Goal: Information Seeking & Learning: Learn about a topic

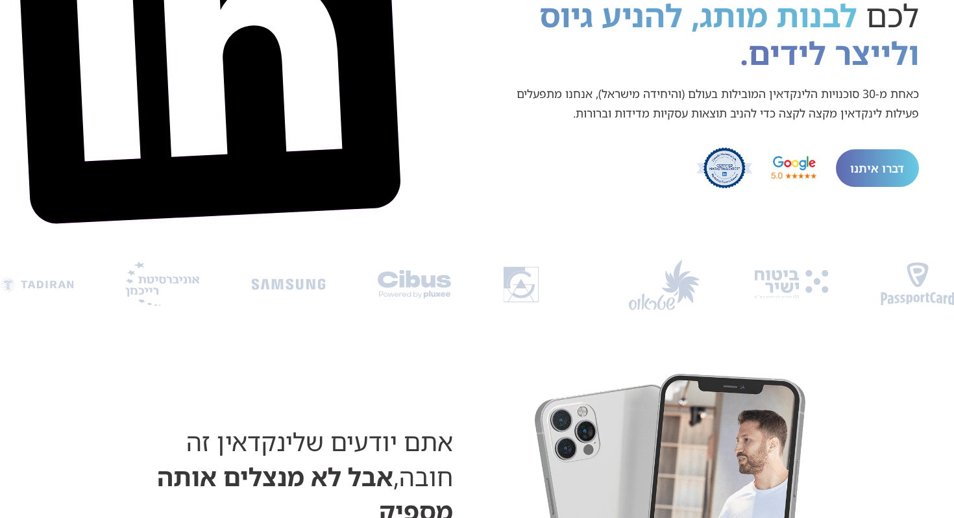
scroll to position [272, 0]
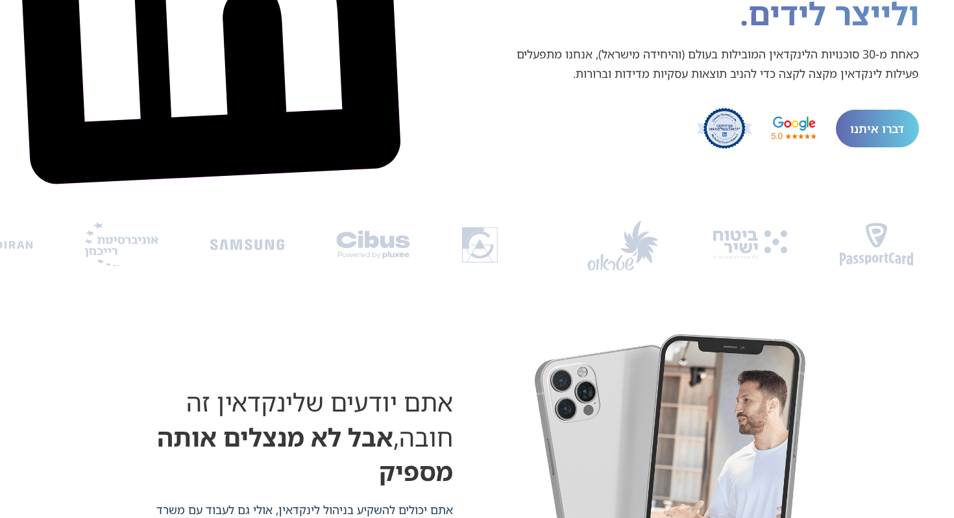
click at [336, 256] on img "6 / 9" at bounding box center [373, 245] width 74 height 30
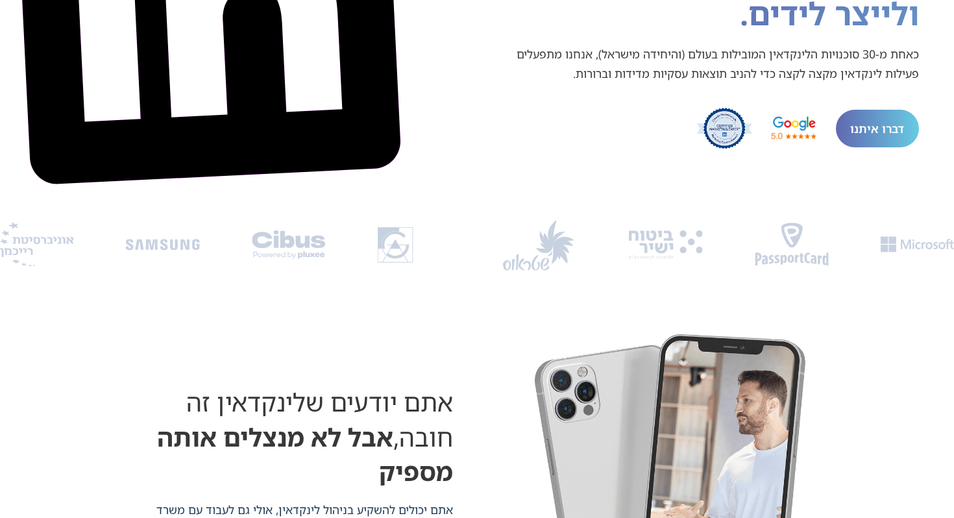
drag, startPoint x: 614, startPoint y: 243, endPoint x: 318, endPoint y: 256, distance: 296.2
click at [336, 253] on div "Image Carousel" at bounding box center [477, 246] width 954 height 57
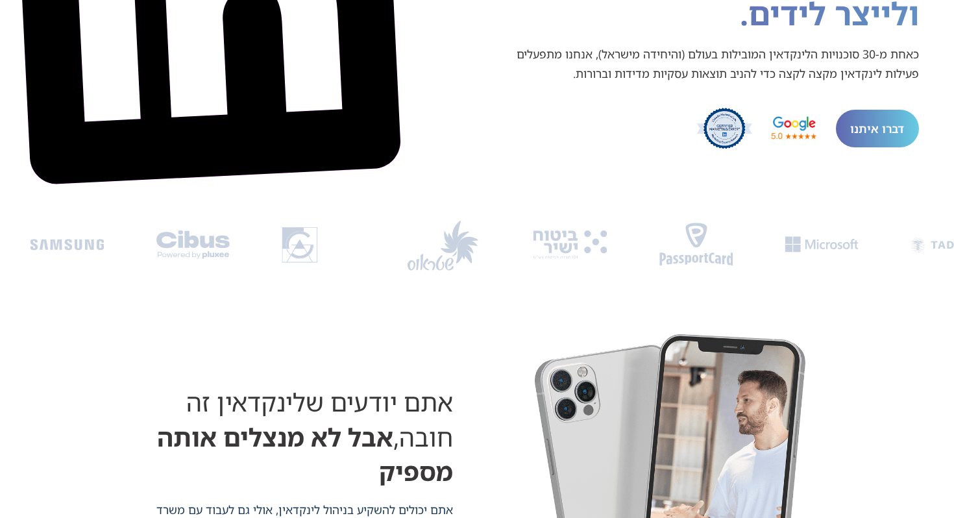
click at [263, 271] on div "Image Carousel" at bounding box center [477, 246] width 954 height 57
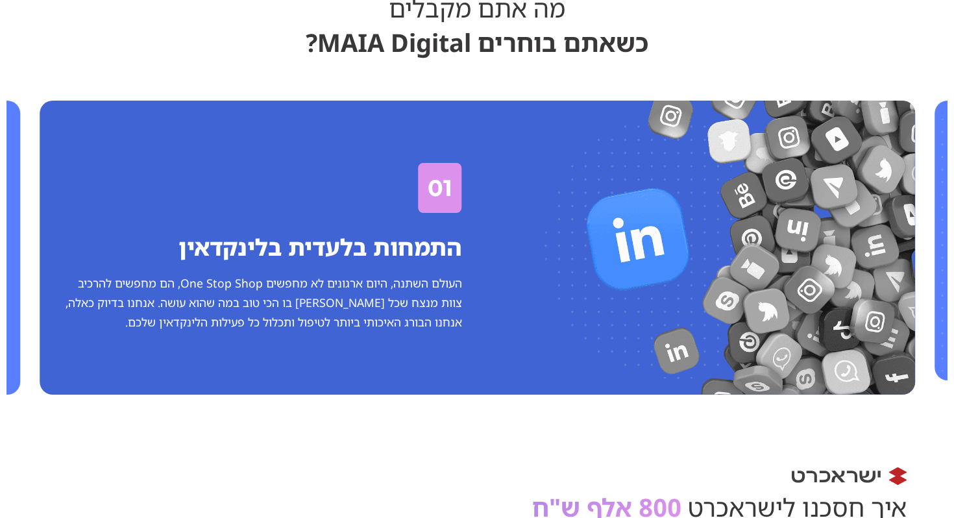
scroll to position [2978, 0]
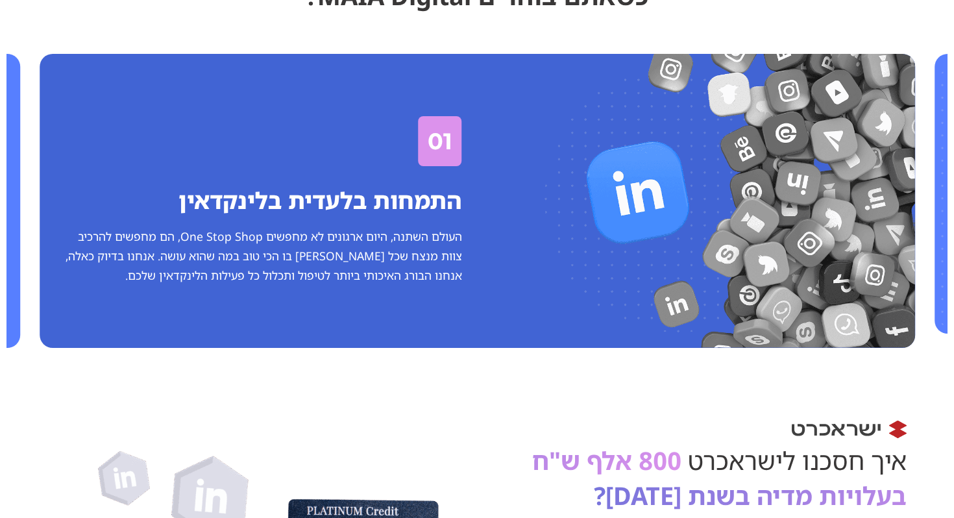
scroll to position [3052, 0]
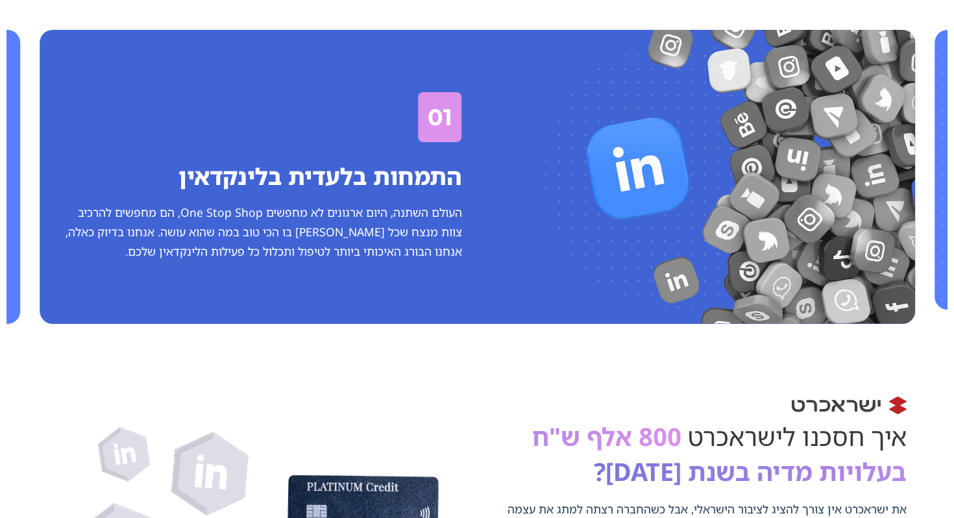
click at [102, 280] on div "03 דוח"ות שמתמקדים בתוצאות עסקיות כמובן שאנחנו מודדים מעורבות, חשיפות, CPC ואת …" at bounding box center [476, 180] width 941 height 315
click at [38, 291] on div "03 דוח"ות שמתמקדים בתוצאות עסקיות כמובן שאנחנו מודדים מעורבות, חשיפות, CPC ואת …" at bounding box center [476, 180] width 941 height 315
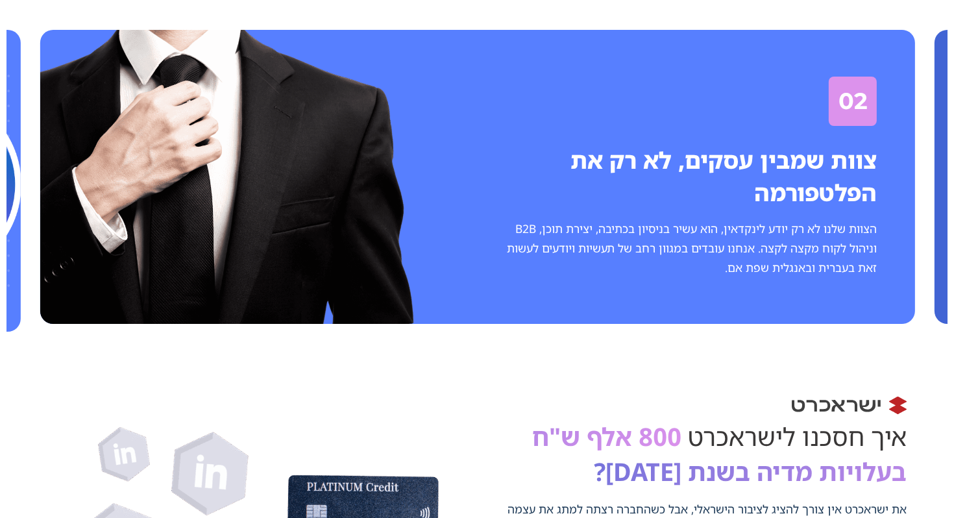
click at [0, 310] on div "מה אתם מקבלים כשאתם בוחרים MAIA Digital? 03 דוח"ות שמתמקדים בתוצאות עסקיות כמוב…" at bounding box center [477, 127] width 954 height 436
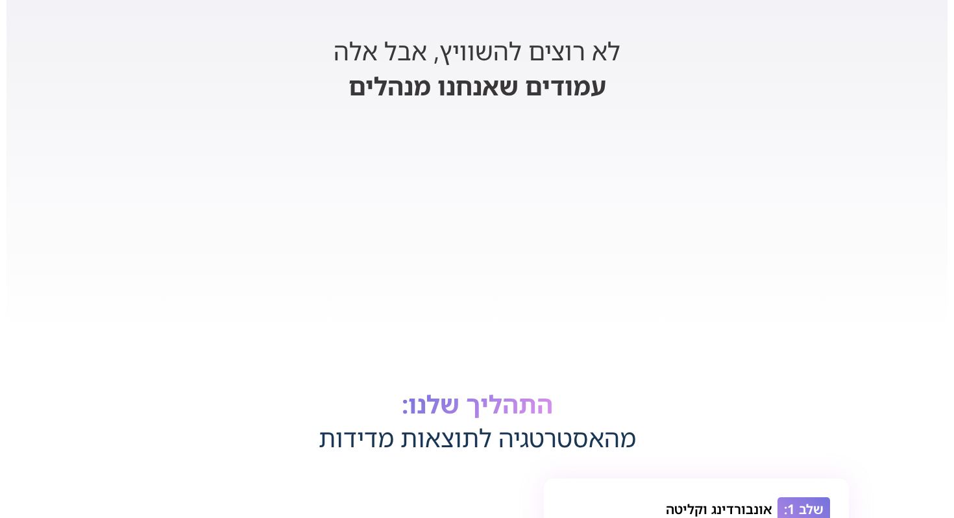
scroll to position [3883, 0]
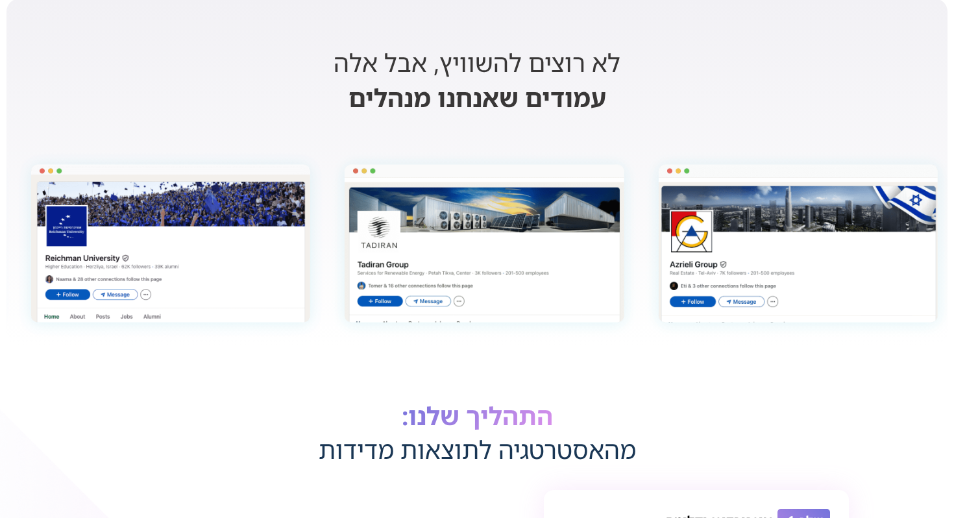
click at [261, 254] on img "4 / 6" at bounding box center [170, 245] width 313 height 192
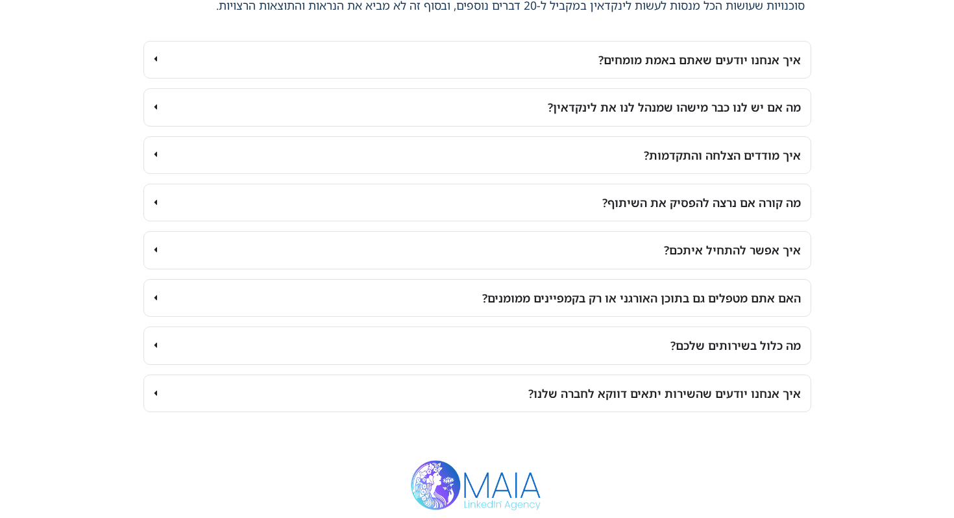
scroll to position [8350, 0]
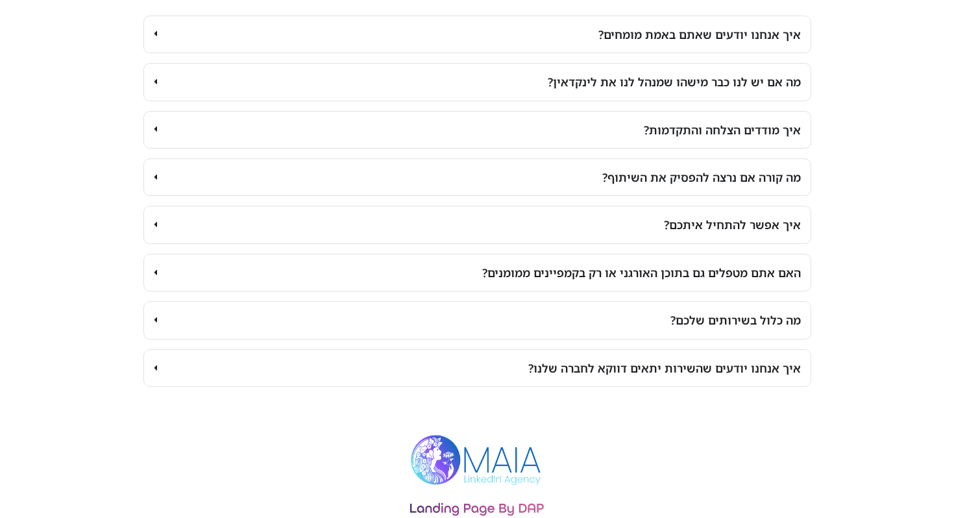
click at [499, 301] on summary "מה כלול בשירותים שלכם?" at bounding box center [477, 320] width 668 height 38
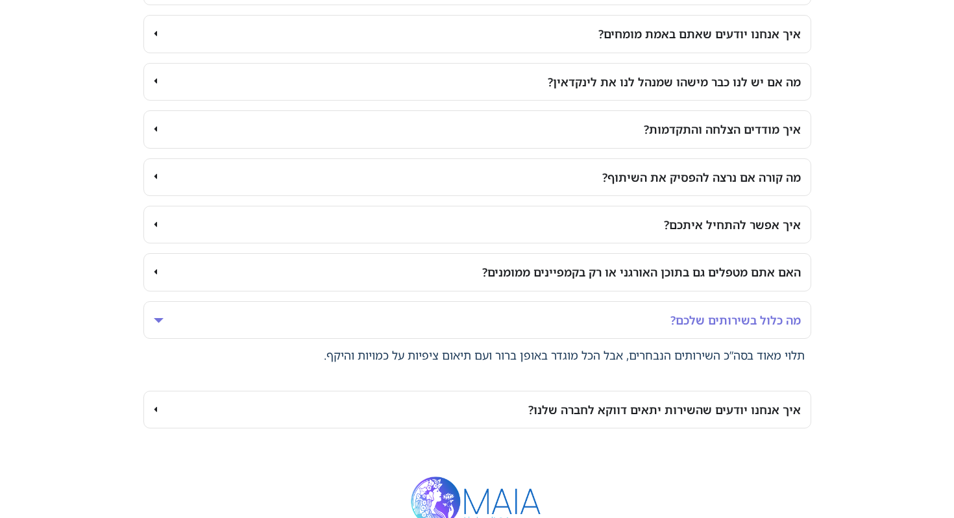
click at [499, 301] on summary "מה כלול בשירותים שלכם?" at bounding box center [477, 320] width 668 height 38
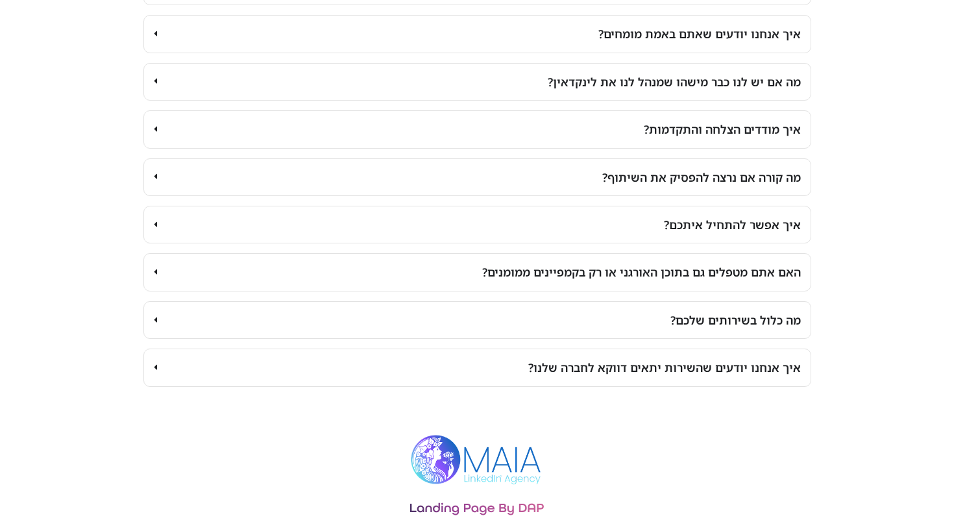
scroll to position [8269, 0]
